Goal: Transaction & Acquisition: Purchase product/service

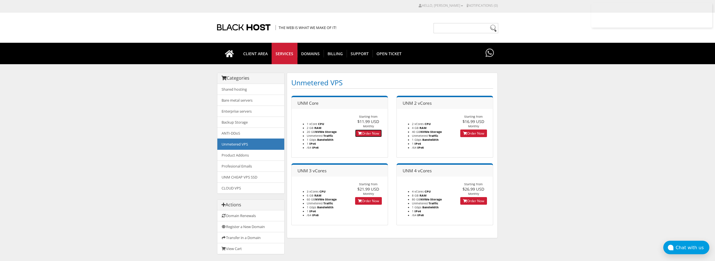
click at [370, 132] on link "Order Now" at bounding box center [368, 133] width 27 height 8
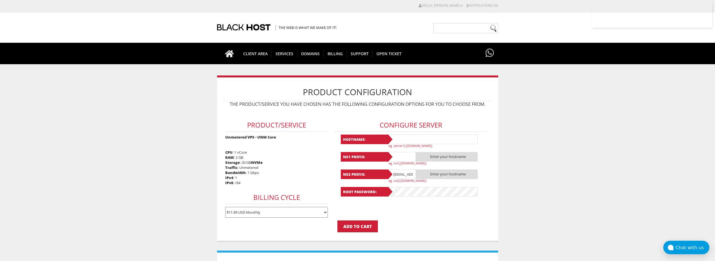
click at [411, 138] on input "text" at bounding box center [433, 139] width 90 height 10
click at [412, 138] on input "Lavanda11" at bounding box center [433, 139] width 90 height 10
type input "Lavanda11"
click at [398, 158] on input "text" at bounding box center [402, 157] width 28 height 10
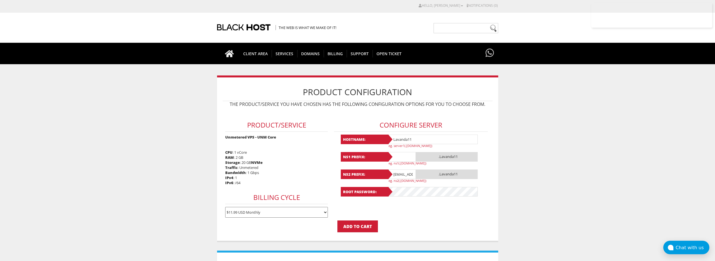
paste input "Lavanda11"
type input "Lavanda11"
click at [402, 174] on input "lavandaaa88f@gmail.com" at bounding box center [402, 174] width 28 height 10
paste input "Lavanda11"
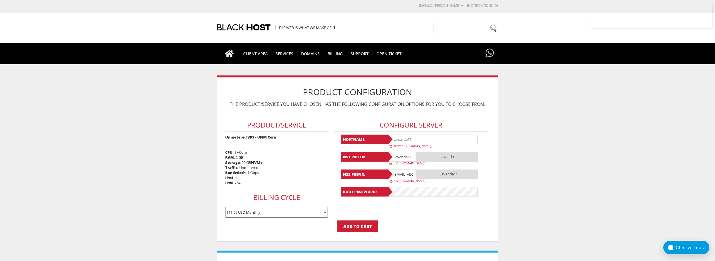
type input "Lavanda11@gmail.com"
click at [406, 173] on input "Lavanda11@gmail.com" at bounding box center [402, 174] width 28 height 10
click at [406, 173] on input "text" at bounding box center [402, 174] width 28 height 10
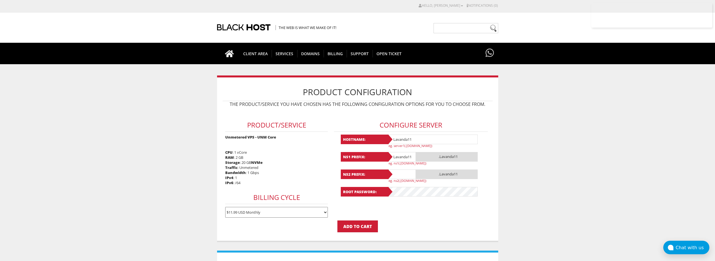
click at [406, 173] on input "text" at bounding box center [402, 174] width 28 height 10
paste input "Lavanda11"
type input "Lavanda11"
click at [407, 220] on form "Product/Service Unmetered VPS - UNM Core CPU : 1 vCore RAM : 2 GB Storage : 20 …" at bounding box center [358, 171] width 270 height 122
click at [402, 213] on form "Product/Service Unmetered VPS - UNM Core CPU : 1 vCore RAM : 2 GB Storage : 20 …" at bounding box center [358, 171] width 270 height 122
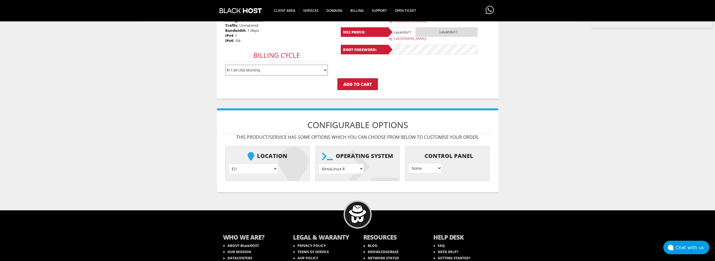
scroll to position [171, 0]
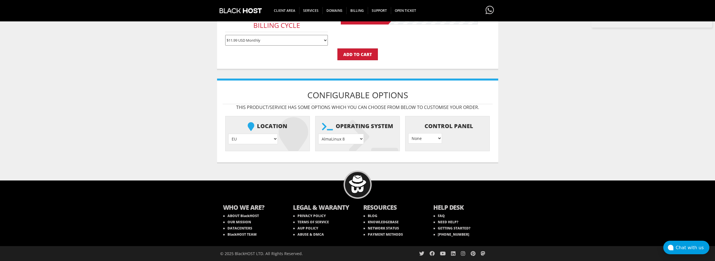
click at [318, 134] on select "AlmaLinux 8 } AlmaLinux 9 } AlmaLinux 10 } Rocky Linux 8 } Rocky Linux 9 } Cent…" at bounding box center [341, 139] width 46 height 10
select select "1208"
click option "Ubuntu 24.04" at bounding box center [0, 0] width 0 height 0
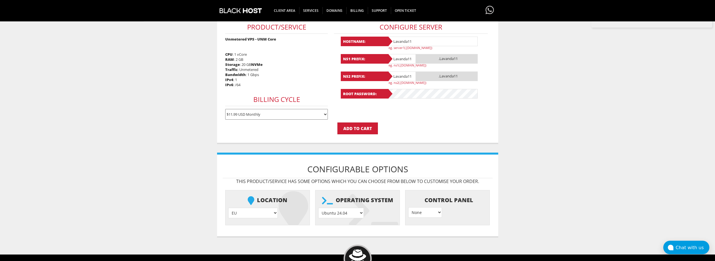
scroll to position [85, 0]
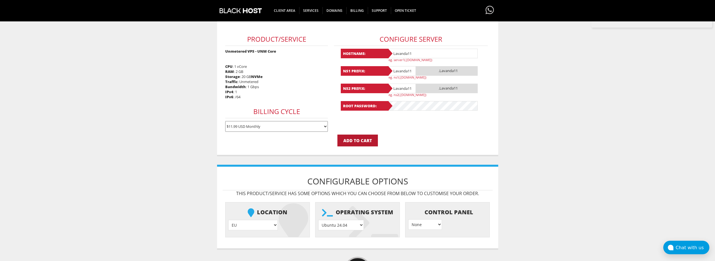
click at [364, 138] on input "Add to Cart" at bounding box center [357, 140] width 40 height 12
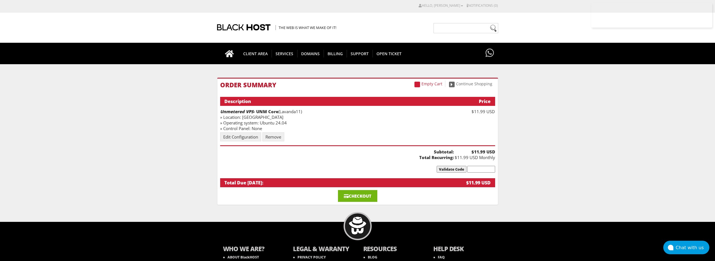
click at [352, 195] on link "Checkout" at bounding box center [357, 196] width 39 height 12
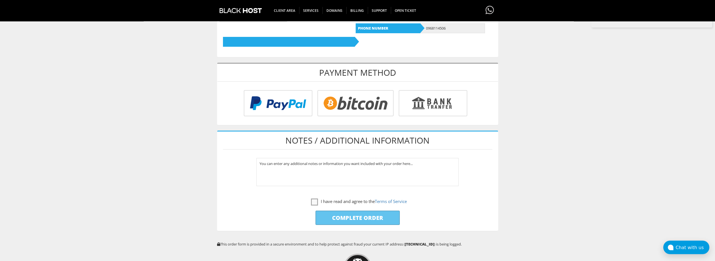
scroll to position [201, 0]
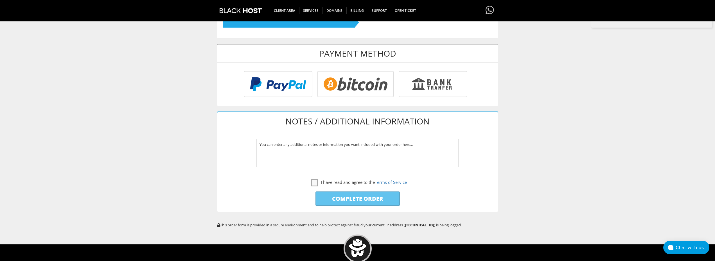
click at [342, 90] on input "radio" at bounding box center [355, 85] width 76 height 26
radio input "true"
click at [342, 91] on input "radio" at bounding box center [355, 85] width 76 height 26
click at [312, 183] on label "I have read and agree to the Terms of Service" at bounding box center [359, 182] width 96 height 7
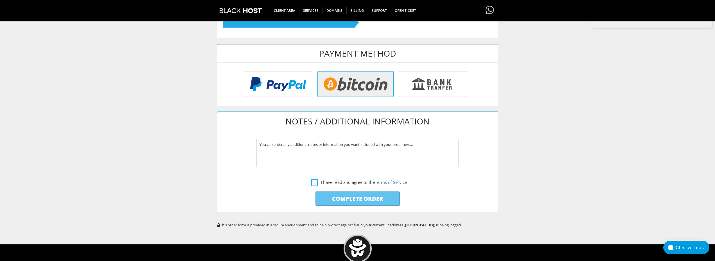
checkbox input "true"
click at [348, 199] on input "Complete Order" at bounding box center [358, 198] width 84 height 14
type input "Please Wait..."
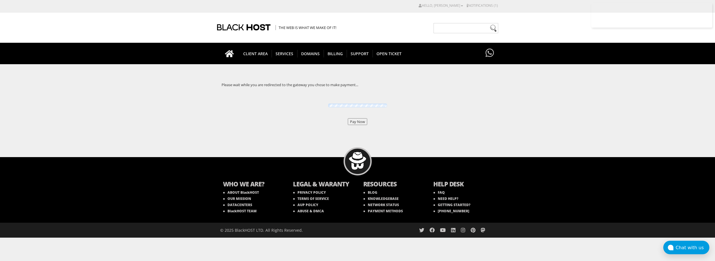
click at [362, 125] on input "Pay Now" at bounding box center [357, 121] width 19 height 7
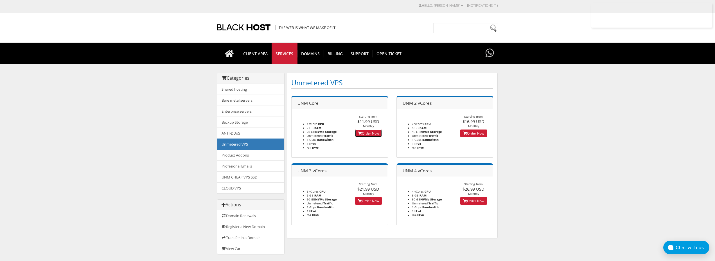
click at [364, 130] on link "Order Now" at bounding box center [368, 133] width 27 height 8
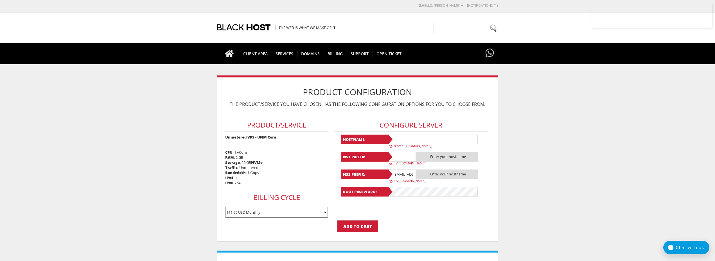
click at [411, 137] on input "text" at bounding box center [433, 139] width 90 height 10
click at [403, 140] on input "text" at bounding box center [433, 139] width 90 height 10
click at [410, 138] on input "Lavanda12" at bounding box center [433, 139] width 90 height 10
type input "Lavanda12"
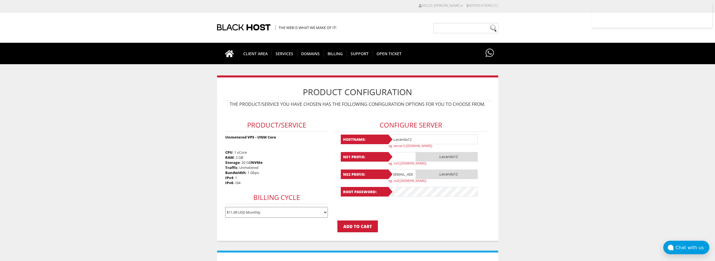
click at [403, 156] on input "text" at bounding box center [402, 157] width 28 height 10
paste input "Lavanda12"
type input "Lavanda12"
click at [401, 177] on input "lavandaaa88f@gmail.com" at bounding box center [402, 174] width 28 height 10
click at [401, 177] on input "[EMAIL_ADDRESS][DOMAIN_NAME]" at bounding box center [402, 174] width 28 height 10
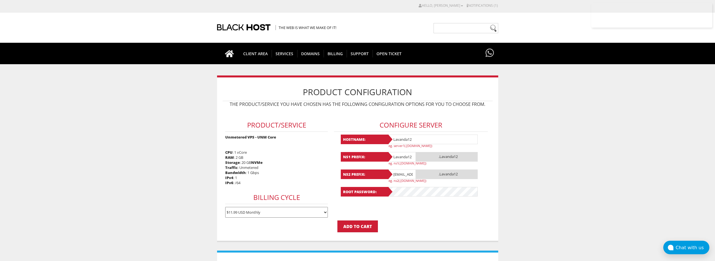
paste input "Lavanda12"
click at [406, 173] on input "Lavanda12@gmail.com" at bounding box center [402, 174] width 28 height 10
paste input "text"
click at [406, 173] on input "Lavanda12@gmail.com" at bounding box center [402, 174] width 28 height 10
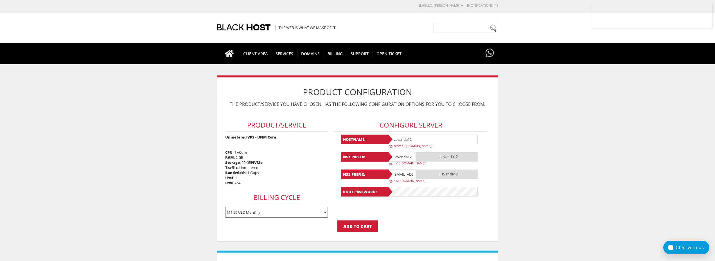
click at [406, 173] on input "Lavanda12@gmail.com" at bounding box center [402, 174] width 28 height 10
click at [406, 173] on input "@gmail.com" at bounding box center [402, 174] width 28 height 10
click at [406, 173] on input "@gmcom" at bounding box center [402, 174] width 28 height 10
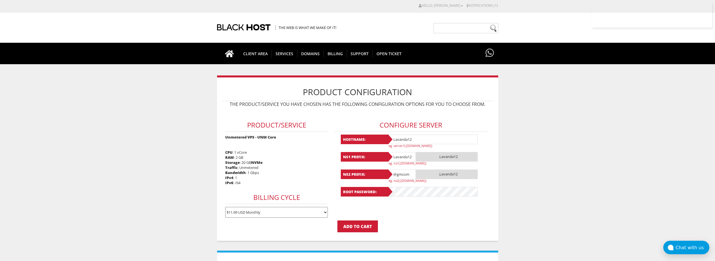
click at [407, 173] on input "@gmcom" at bounding box center [402, 174] width 28 height 10
paste input "Lavanda12"
type input "Lavanda12"
click at [439, 222] on p "Add to Cart" at bounding box center [358, 226] width 270 height 12
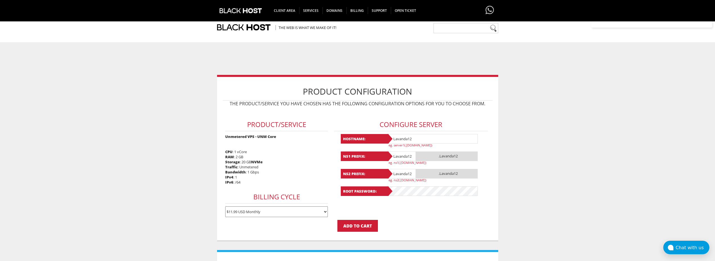
scroll to position [171, 0]
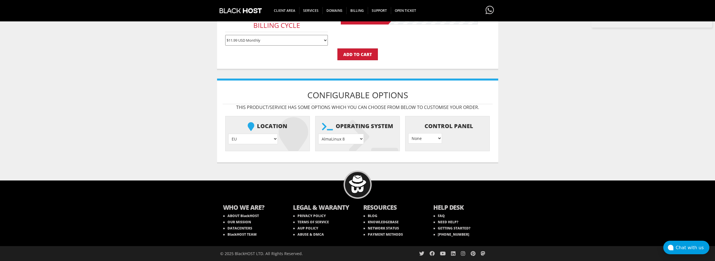
click at [318, 134] on select "AlmaLinux 8 } AlmaLinux 9 } AlmaLinux 10 } Rocky Linux 8 } Rocky Linux 9 } Cent…" at bounding box center [341, 139] width 46 height 10
select select "1208"
click option "Ubuntu 24.04" at bounding box center [0, 0] width 0 height 0
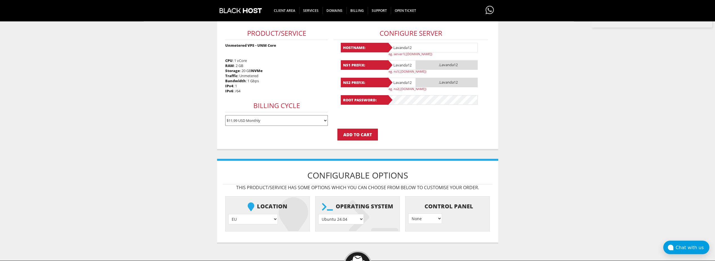
scroll to position [57, 0]
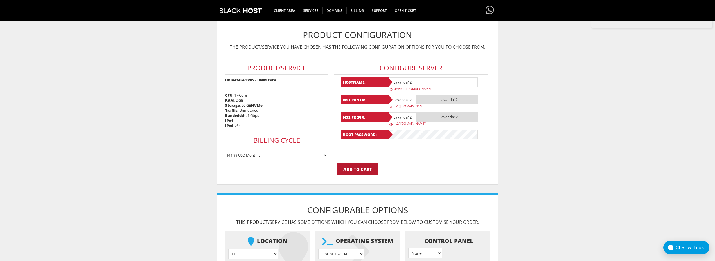
click at [360, 165] on input "Add to Cart" at bounding box center [357, 169] width 40 height 12
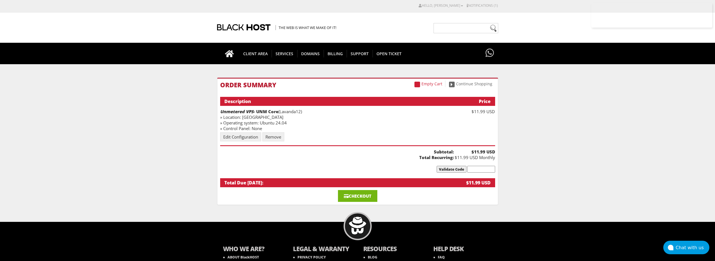
click at [357, 194] on link "Checkout" at bounding box center [357, 196] width 39 height 12
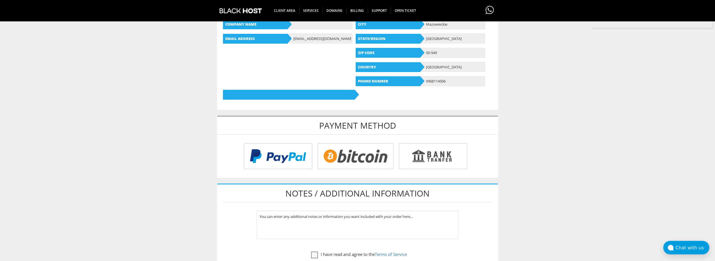
scroll to position [143, 0]
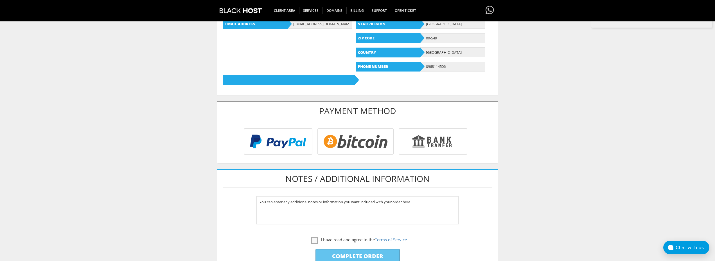
click at [354, 144] on input "radio" at bounding box center [355, 142] width 76 height 26
radio input "true"
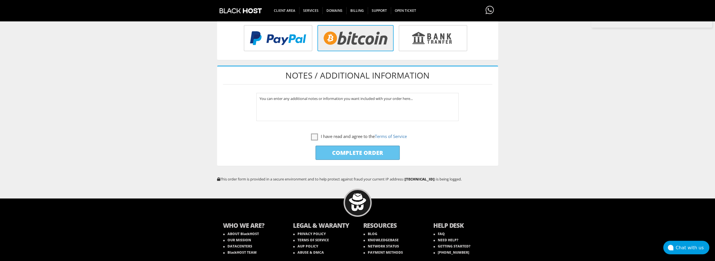
scroll to position [264, 0]
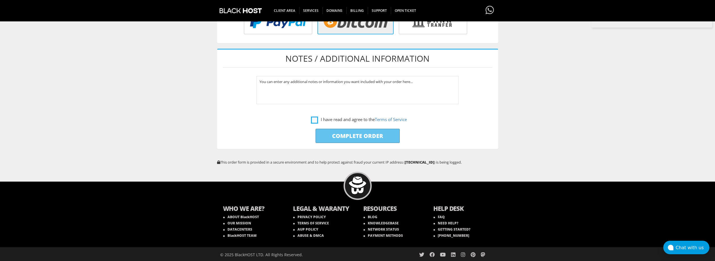
click at [313, 117] on label "I have read and agree to the Terms of Service" at bounding box center [359, 119] width 96 height 7
checkbox input "true"
click at [328, 133] on input "Complete Order" at bounding box center [358, 136] width 84 height 14
type input "Please Wait..."
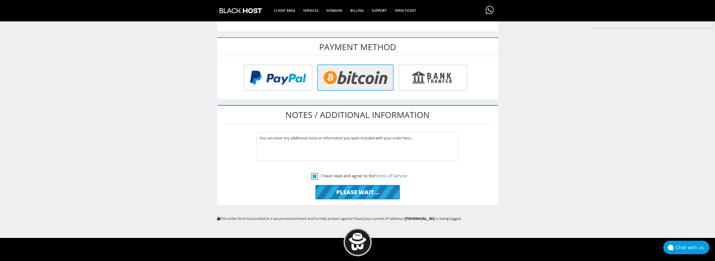
scroll to position [177, 0]
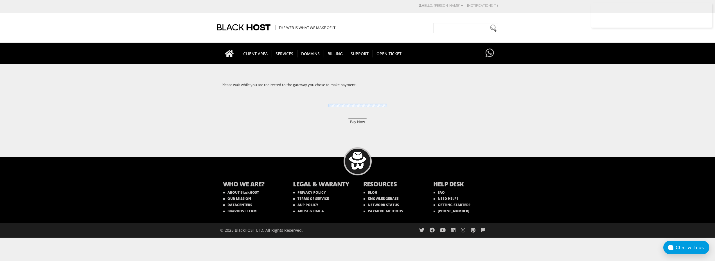
click at [354, 119] on input "Pay Now" at bounding box center [357, 121] width 19 height 7
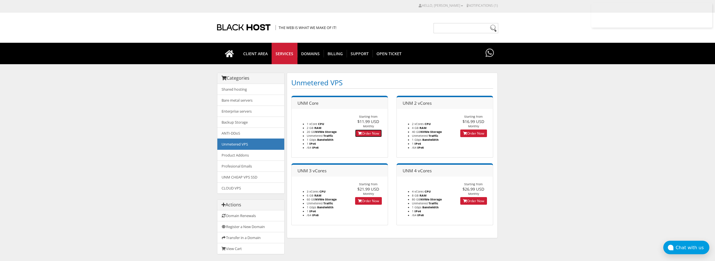
click at [365, 132] on link "Order Now" at bounding box center [368, 133] width 27 height 8
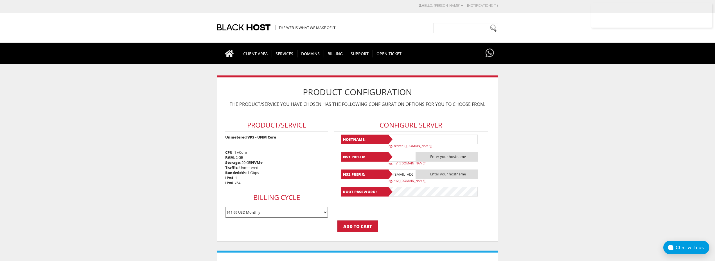
click at [398, 140] on input "text" at bounding box center [433, 139] width 90 height 10
click at [403, 139] on input "Lavanda13" at bounding box center [433, 139] width 90 height 10
type input "Lavanda13"
click at [398, 157] on input "text" at bounding box center [402, 157] width 28 height 10
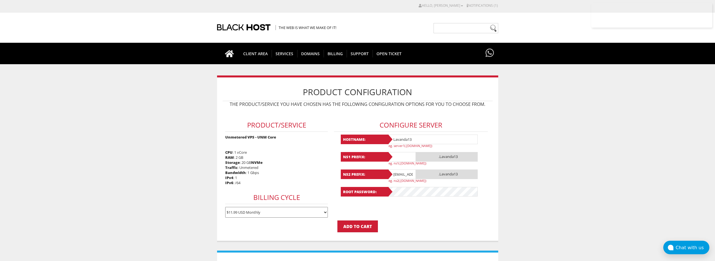
paste input "Lavanda13"
type input "Lavanda13"
click at [401, 174] on input "[EMAIL_ADDRESS][DOMAIN_NAME]" at bounding box center [402, 174] width 28 height 10
type input "@[DOMAIN_NAME]"
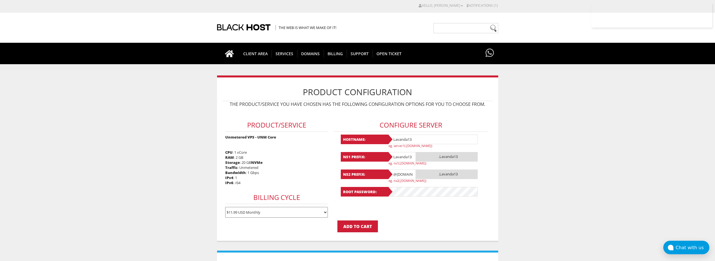
click at [402, 174] on input "@[DOMAIN_NAME]" at bounding box center [402, 174] width 28 height 10
paste input "Lavanda13"
type input "Lavanda13"
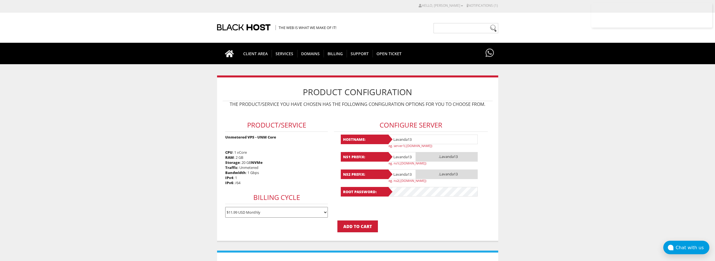
click at [387, 223] on p "Add to Cart" at bounding box center [358, 226] width 270 height 12
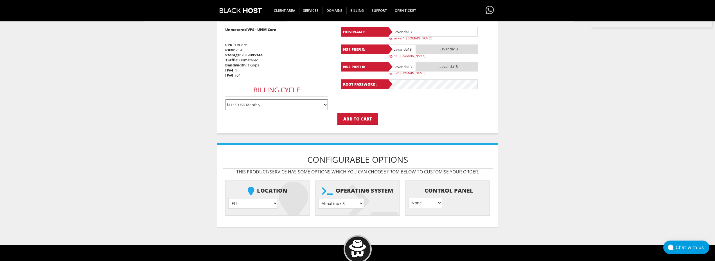
scroll to position [171, 0]
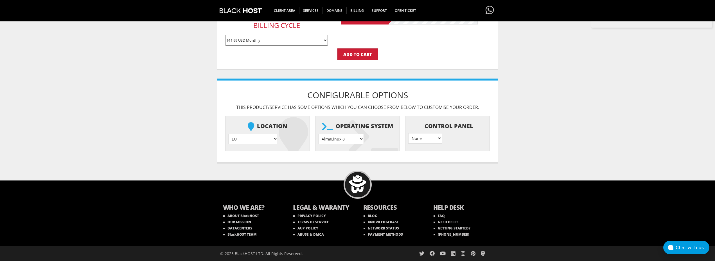
click at [318, 134] on select "AlmaLinux 8 } AlmaLinux 9 } AlmaLinux 10 } Rocky Linux 8 } Rocky Linux 9 } Cent…" at bounding box center [341, 139] width 46 height 10
select select "1208"
click option "Ubuntu 24.04" at bounding box center [0, 0] width 0 height 0
click at [363, 53] on input "Add to Cart" at bounding box center [357, 54] width 40 height 12
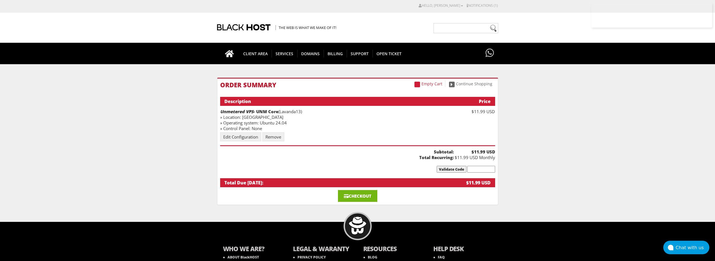
click at [366, 196] on link "Checkout" at bounding box center [357, 196] width 39 height 12
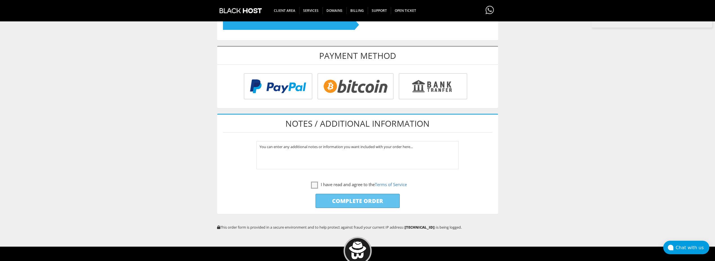
scroll to position [201, 0]
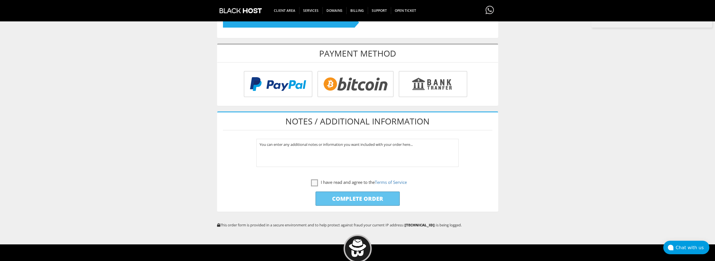
click at [366, 94] on input "radio" at bounding box center [355, 85] width 76 height 26
radio input "true"
click at [315, 180] on label "I have read and agree to the Terms of Service" at bounding box center [359, 182] width 96 height 7
checkbox input "true"
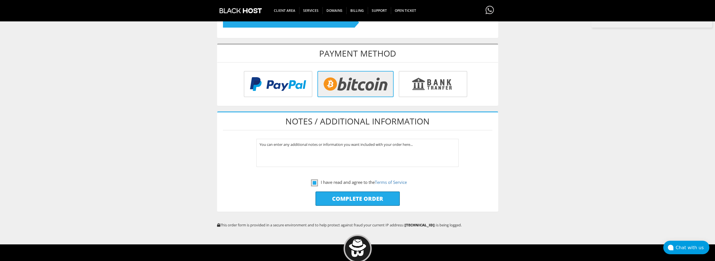
click at [348, 196] on input "Complete Order" at bounding box center [358, 198] width 84 height 14
type input "Please Wait..."
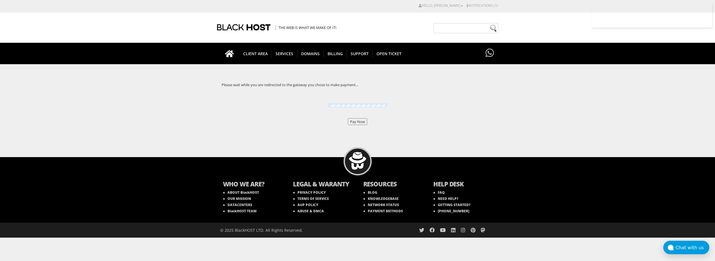
click at [361, 121] on input "Pay Now" at bounding box center [357, 121] width 19 height 7
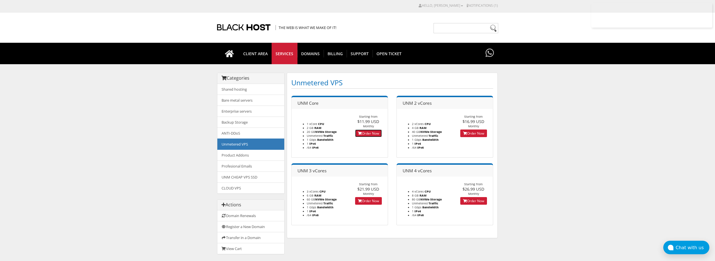
click at [364, 132] on link "Order Now" at bounding box center [368, 133] width 27 height 8
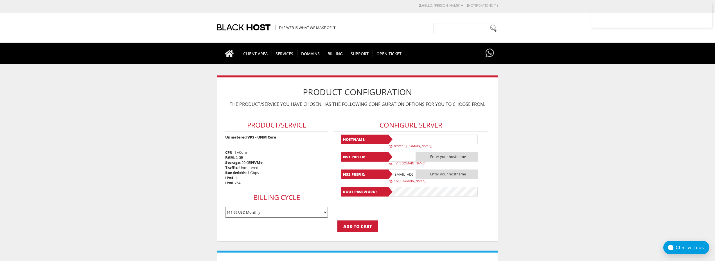
click at [417, 138] on input "text" at bounding box center [433, 139] width 90 height 10
click at [417, 138] on input "Lavanda14" at bounding box center [433, 139] width 90 height 10
type input "Lavanda14"
paste input "Lavanda14"
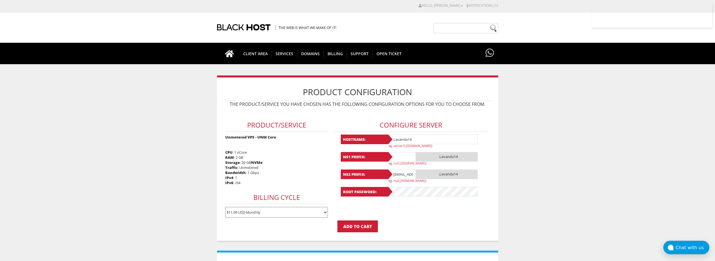
click at [399, 155] on input "text" at bounding box center [402, 157] width 28 height 10
type input "Lavanda14"
click at [401, 174] on input "[EMAIL_ADDRESS][DOMAIN_NAME]" at bounding box center [402, 174] width 28 height 10
type input "@gmail.com"
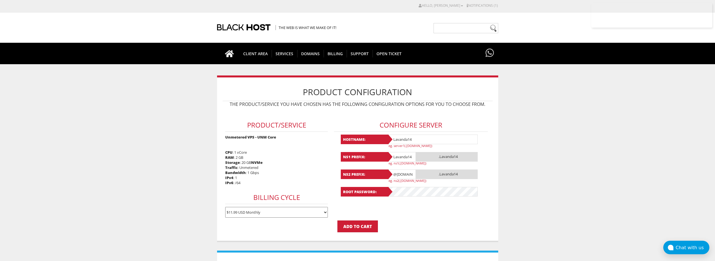
click at [401, 174] on input "@gmail.com" at bounding box center [402, 174] width 28 height 10
paste input "Lavanda14"
type input "Lavanda14"
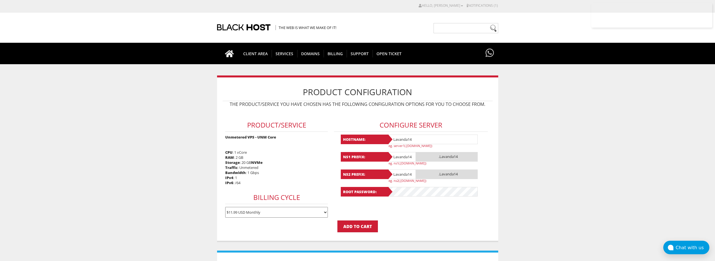
click at [414, 224] on p "Add to Cart" at bounding box center [358, 226] width 270 height 12
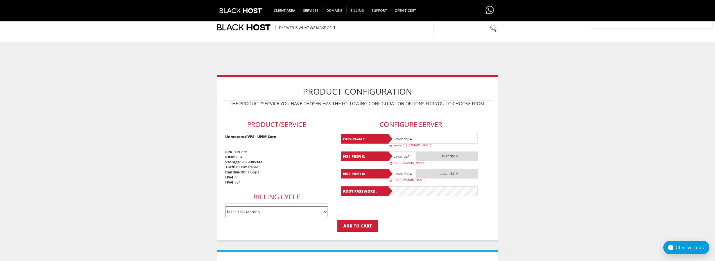
scroll to position [171, 0]
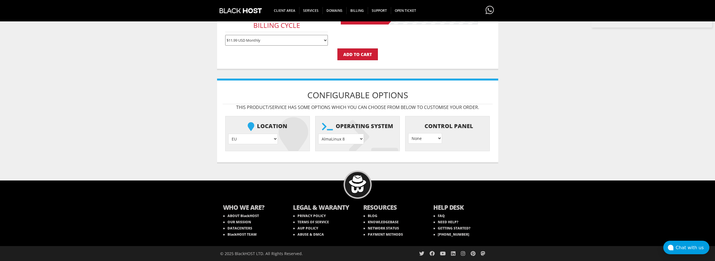
click at [318, 134] on select "AlmaLinux 8 } AlmaLinux 9 } AlmaLinux 10 } Rocky Linux 8 } Rocky Linux 9 } Cent…" at bounding box center [341, 139] width 46 height 10
select select "1208"
click option "Ubuntu 24.04" at bounding box center [0, 0] width 0 height 0
click at [352, 54] on input "Add to Cart" at bounding box center [357, 54] width 40 height 12
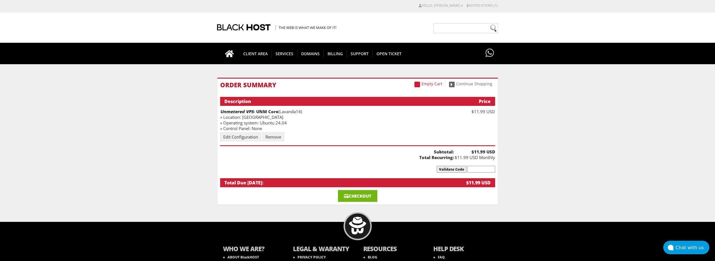
click at [355, 192] on link "Checkout" at bounding box center [357, 196] width 39 height 12
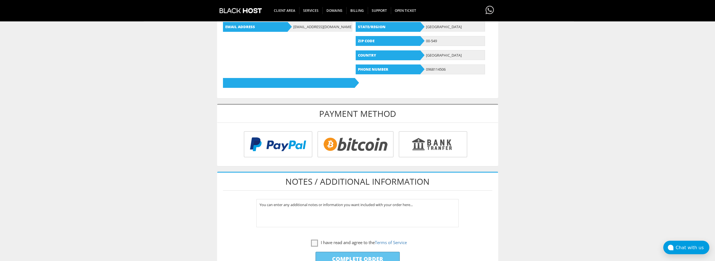
scroll to position [143, 0]
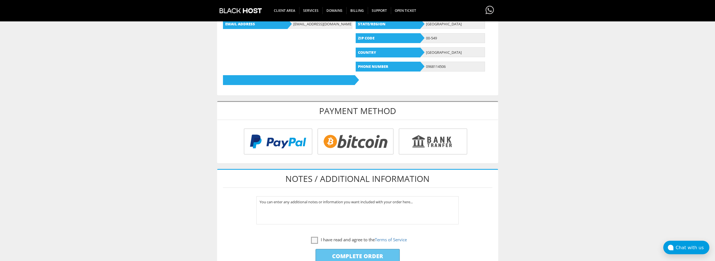
click at [357, 143] on input "radio" at bounding box center [355, 142] width 76 height 26
radio input "true"
click at [314, 239] on label "I have read and agree to the Terms of Service" at bounding box center [359, 239] width 96 height 7
checkbox input "true"
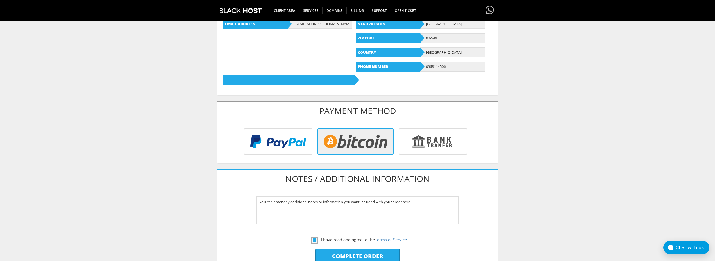
click at [354, 249] on input "Complete Order" at bounding box center [358, 256] width 84 height 14
type input "Please Wait..."
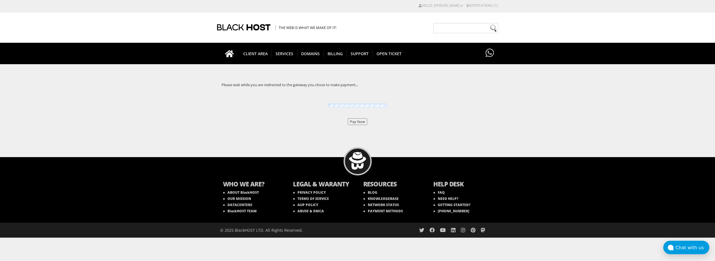
click at [357, 120] on input "Pay Now" at bounding box center [357, 121] width 19 height 7
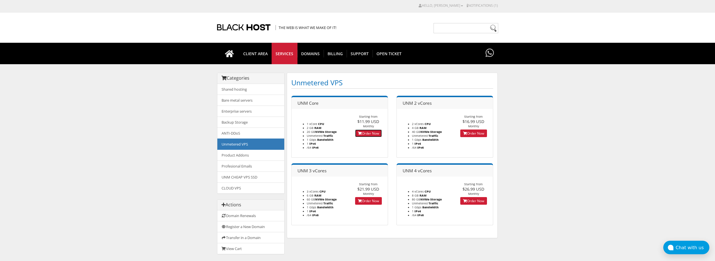
click at [364, 133] on link "Order Now" at bounding box center [368, 133] width 27 height 8
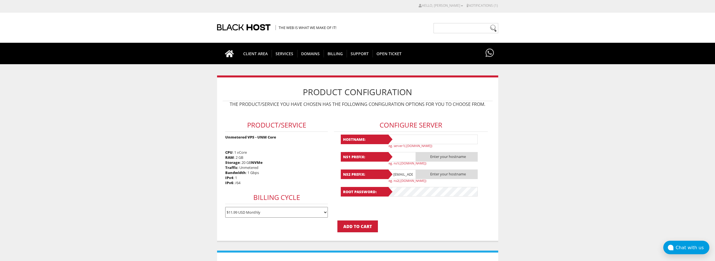
click at [400, 138] on input "text" at bounding box center [433, 139] width 90 height 10
click at [400, 138] on input "Lavanda15" at bounding box center [433, 139] width 90 height 10
type input "Lavanda15"
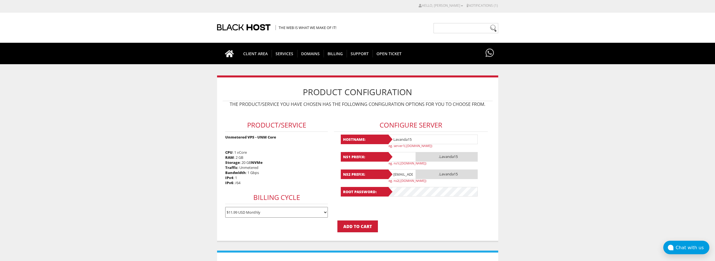
click at [400, 158] on input "text" at bounding box center [402, 157] width 28 height 10
paste input "Lavanda15"
type input "Lavanda15"
click at [403, 172] on input "[EMAIL_ADDRESS][DOMAIN_NAME]" at bounding box center [402, 174] width 28 height 10
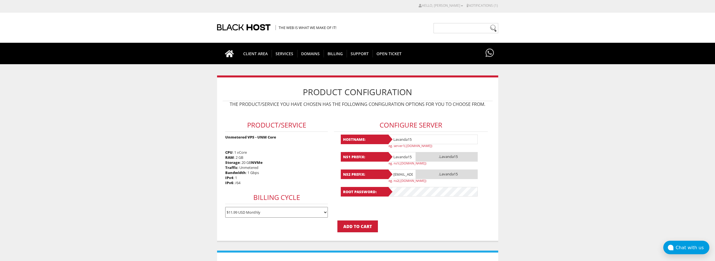
type input "@gmail.com"
click at [403, 172] on input "@gmail.com" at bounding box center [402, 174] width 28 height 10
paste input "Lavanda15"
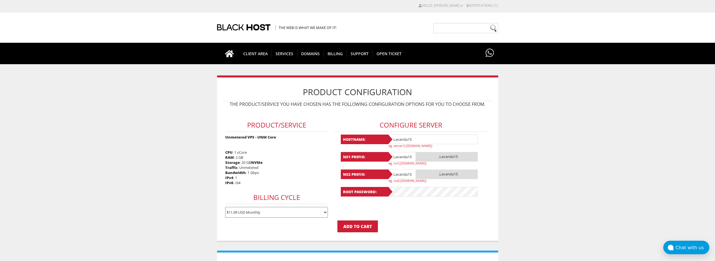
type input "Lavanda15"
click at [422, 224] on p "Add to Cart" at bounding box center [358, 226] width 270 height 12
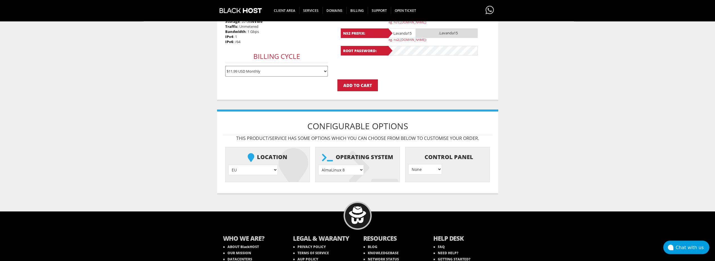
scroll to position [143, 0]
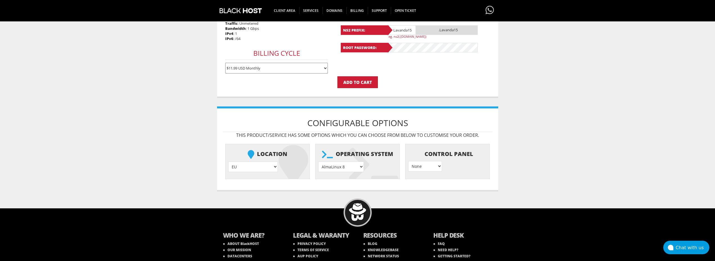
select select "1208"
click option "Ubuntu 24.04" at bounding box center [0, 0] width 0 height 0
click at [366, 83] on input "Add to Cart" at bounding box center [357, 82] width 40 height 12
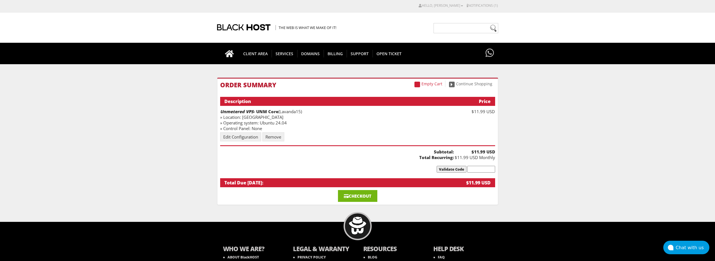
click at [355, 194] on link "Checkout" at bounding box center [357, 196] width 39 height 12
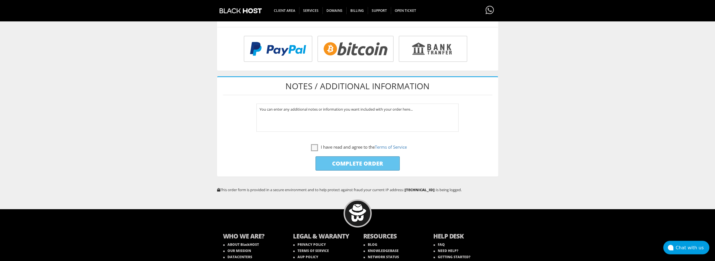
scroll to position [258, 0]
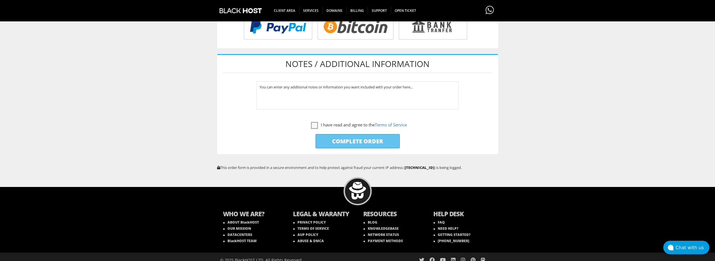
click at [347, 32] on input "radio" at bounding box center [355, 28] width 76 height 26
radio input "true"
click at [312, 123] on label "I have read and agree to the Terms of Service" at bounding box center [359, 124] width 96 height 7
checkbox input "true"
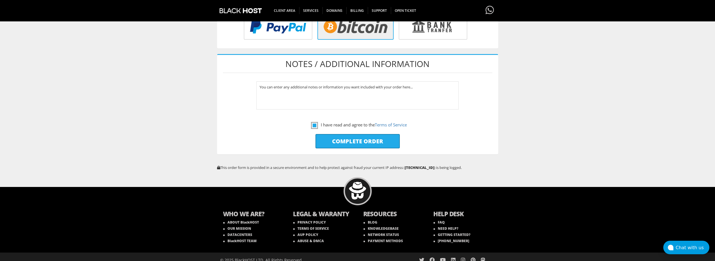
click at [346, 141] on input "Complete Order" at bounding box center [358, 141] width 84 height 14
type input "Please Wait..."
